Goal: Check status: Check status

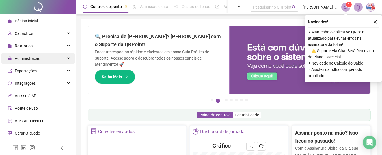
click at [52, 60] on div "Administração" at bounding box center [38, 58] width 74 height 11
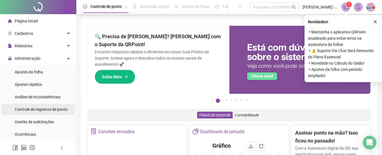
click at [54, 109] on span "Controle de registros de ponto" at bounding box center [41, 109] width 53 height 5
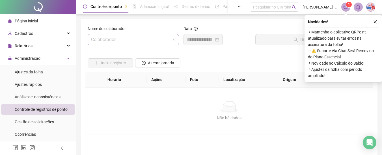
click at [148, 39] on input "search" at bounding box center [130, 39] width 79 height 11
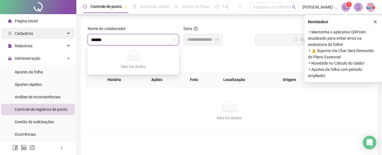
drag, startPoint x: 129, startPoint y: 36, endPoint x: 47, endPoint y: 35, distance: 81.4
click at [47, 35] on div "Página inicial Cadastros Relatórios Administração Ajustes da folha Ajustes rápi…" at bounding box center [191, 109] width 382 height 219
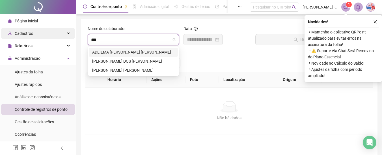
type input "****"
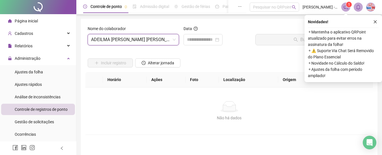
click at [209, 31] on div "Data" at bounding box center [216, 29] width 67 height 8
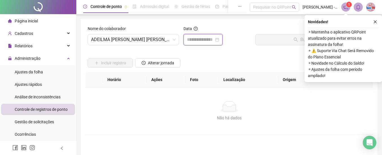
click at [209, 38] on input at bounding box center [200, 39] width 27 height 7
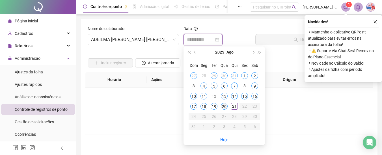
type input "**********"
click at [226, 106] on div "20" at bounding box center [224, 106] width 7 height 7
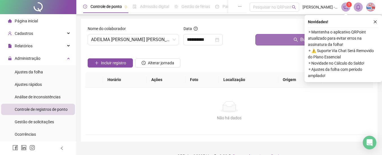
click at [277, 41] on button "Buscar registros" at bounding box center [312, 39] width 115 height 11
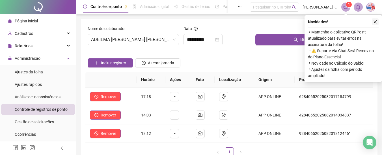
click at [375, 21] on icon "close" at bounding box center [375, 22] width 4 height 4
